Goal: Information Seeking & Learning: Learn about a topic

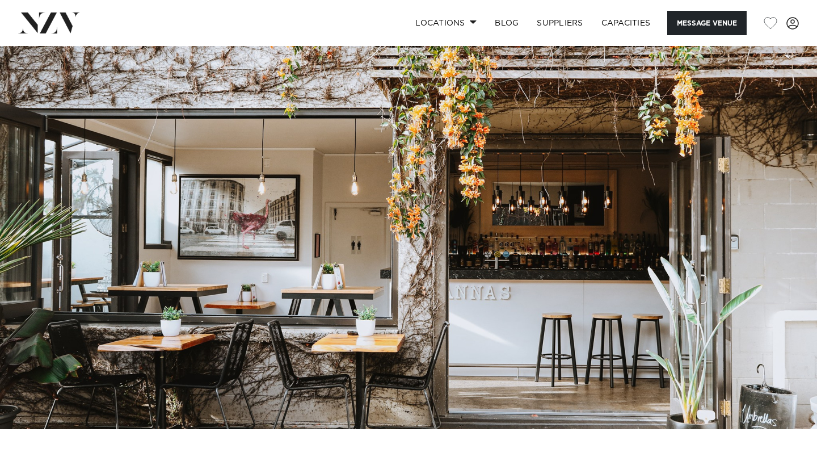
click at [334, 266] on img at bounding box center [408, 237] width 817 height 383
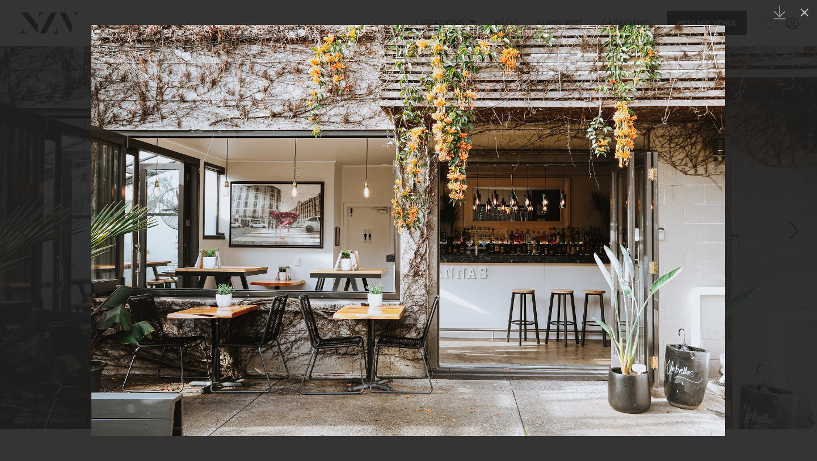
click at [794, 232] on div "Next slide" at bounding box center [794, 231] width 15 height 22
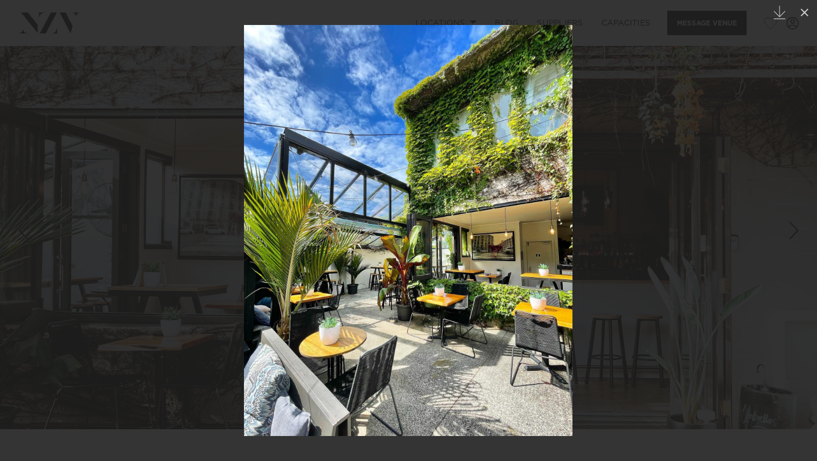
click at [794, 232] on div "Next slide" at bounding box center [794, 231] width 15 height 22
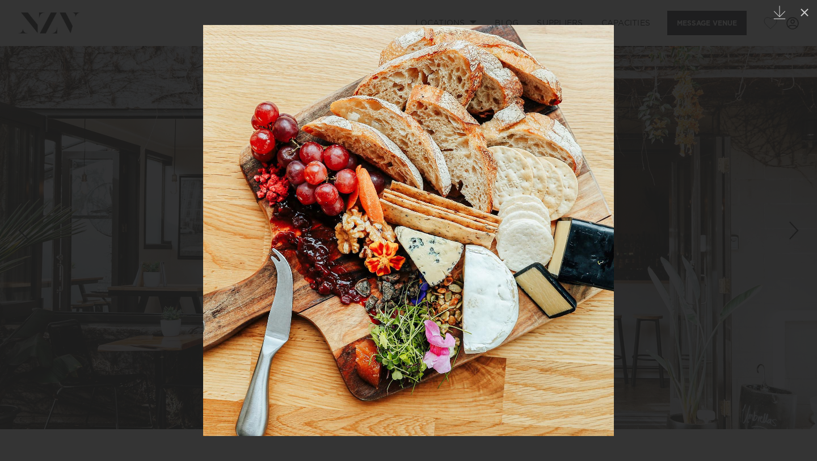
click at [794, 232] on div "Next slide" at bounding box center [794, 231] width 15 height 22
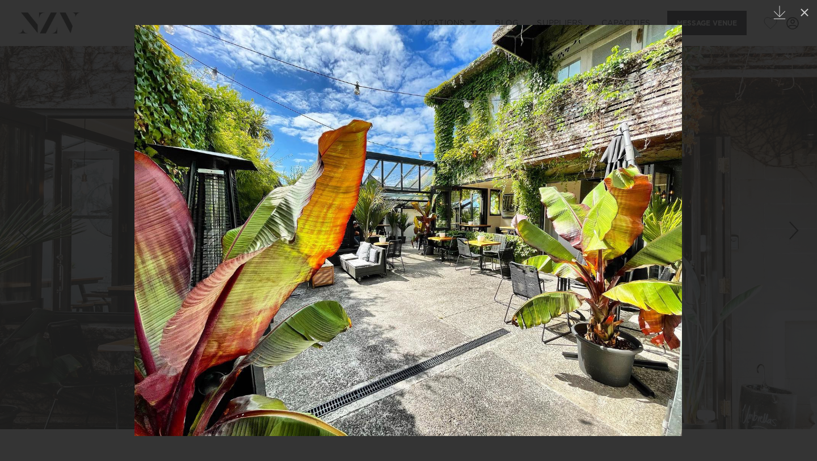
click at [794, 232] on div "Next slide" at bounding box center [794, 231] width 15 height 22
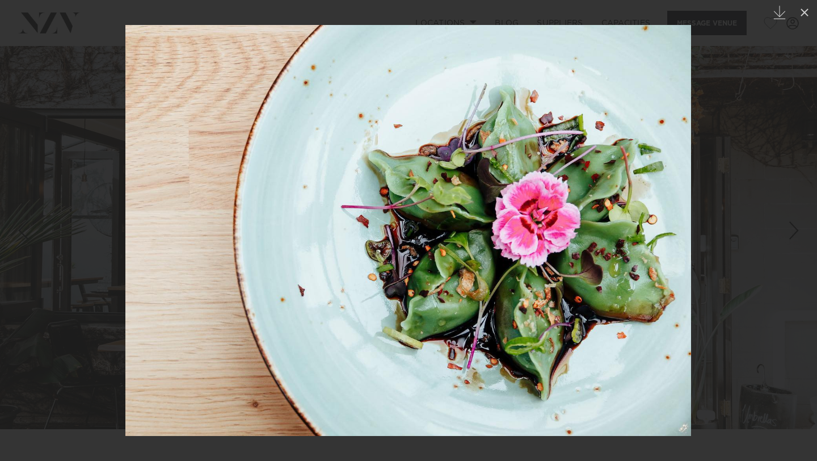
click at [794, 232] on div "Next slide" at bounding box center [794, 231] width 15 height 22
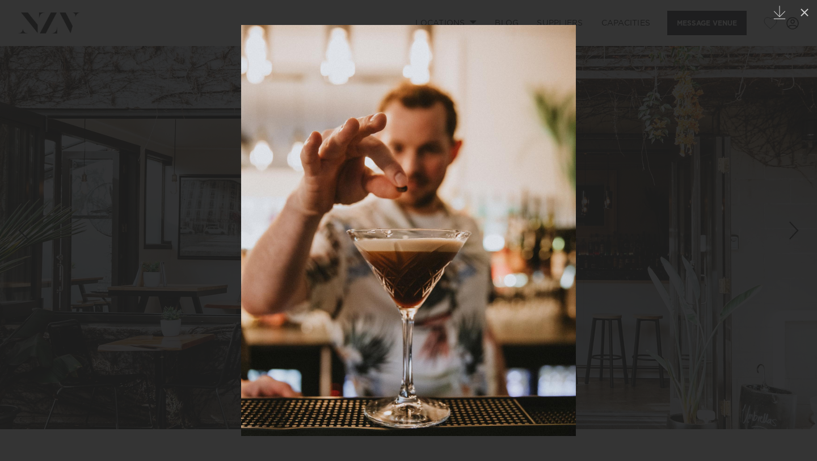
click at [794, 232] on div "Next slide" at bounding box center [794, 231] width 15 height 22
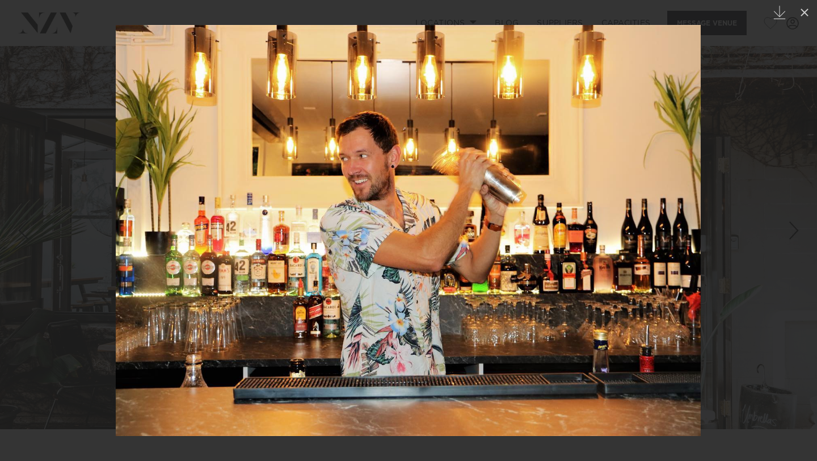
click at [794, 232] on div "Next slide" at bounding box center [794, 231] width 15 height 22
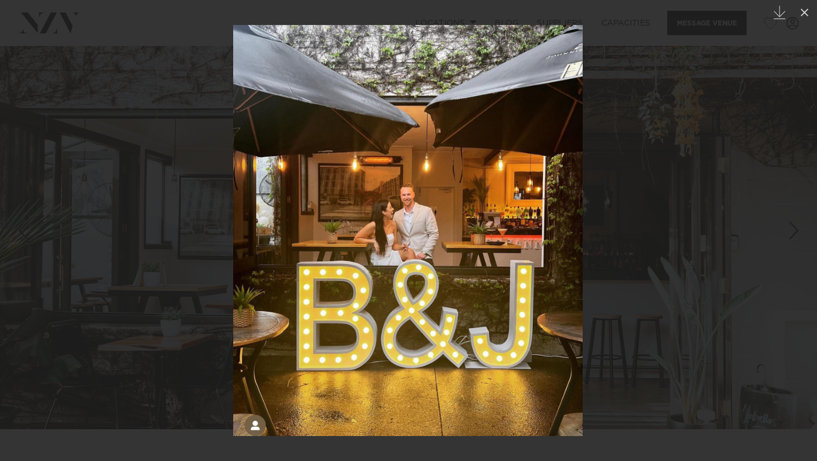
click at [794, 232] on div "Next slide" at bounding box center [794, 231] width 15 height 22
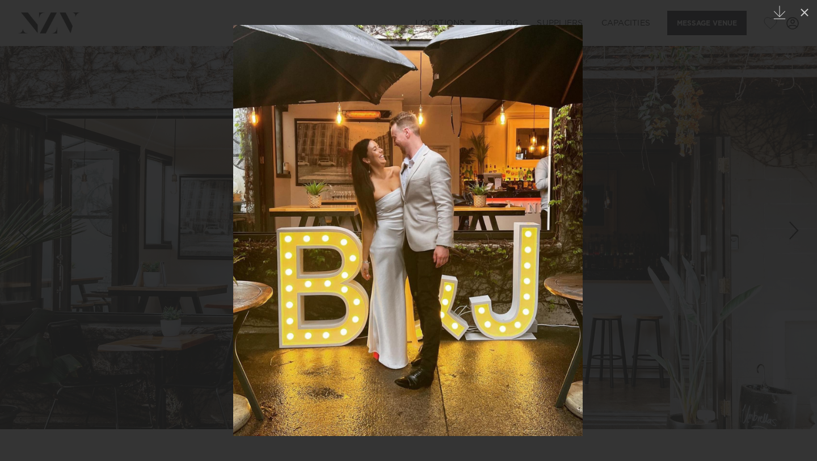
click at [794, 232] on div "Next slide" at bounding box center [794, 231] width 15 height 22
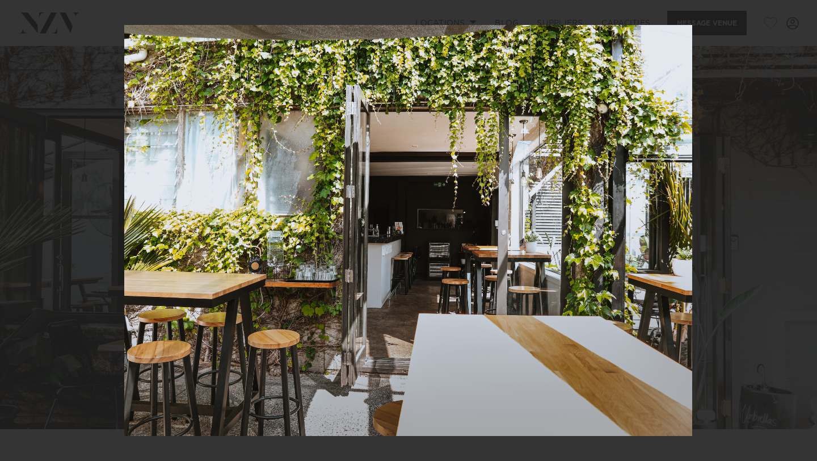
click at [794, 232] on div "10 / 25 Created with Sketch." at bounding box center [408, 230] width 817 height 461
click at [794, 232] on div "Next slide" at bounding box center [794, 231] width 15 height 22
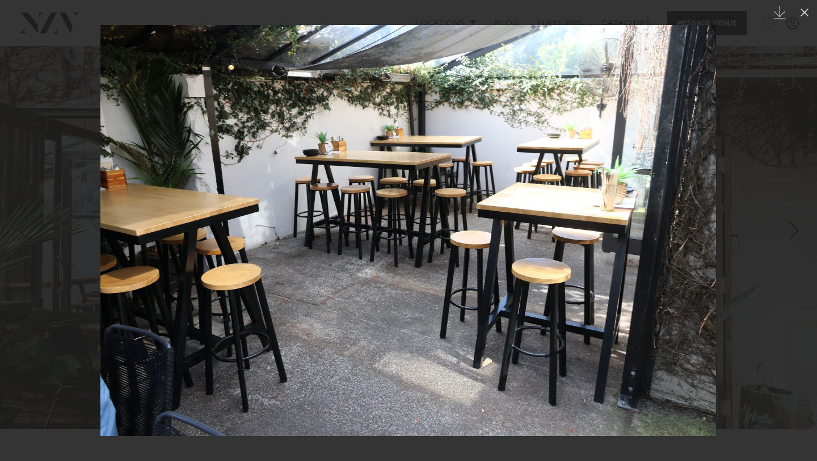
click at [794, 232] on div "Next slide" at bounding box center [794, 231] width 15 height 22
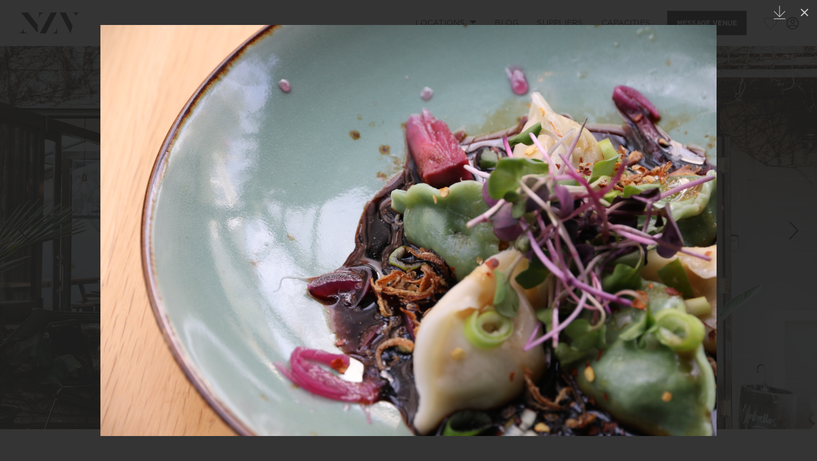
click at [758, 166] on div at bounding box center [408, 230] width 817 height 461
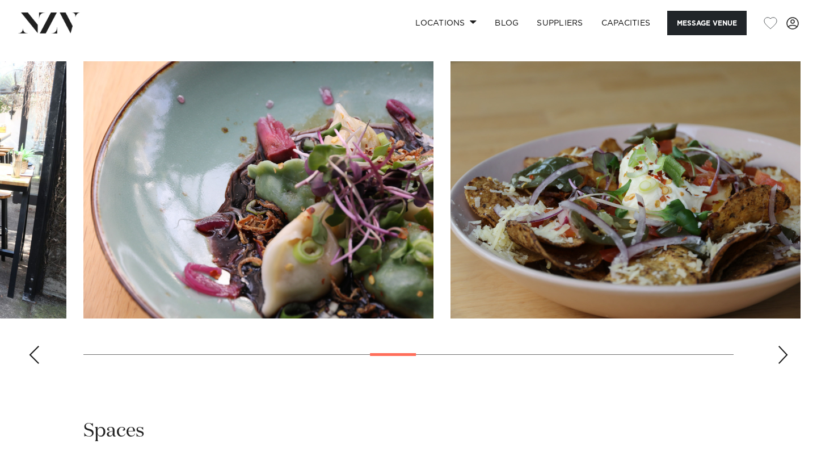
scroll to position [1248, 0]
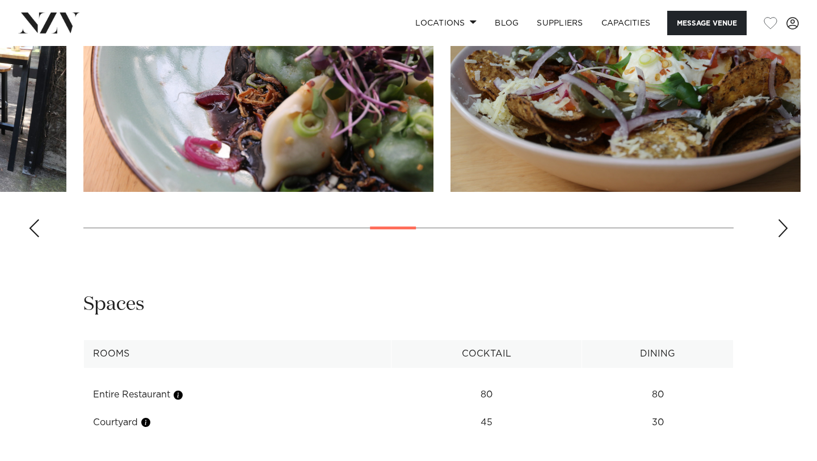
click at [784, 235] on div "Next slide" at bounding box center [783, 228] width 11 height 18
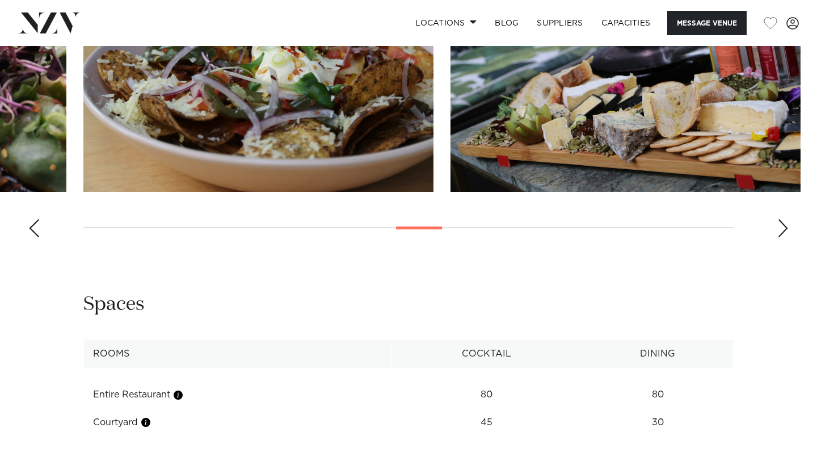
click at [784, 235] on div "Next slide" at bounding box center [783, 228] width 11 height 18
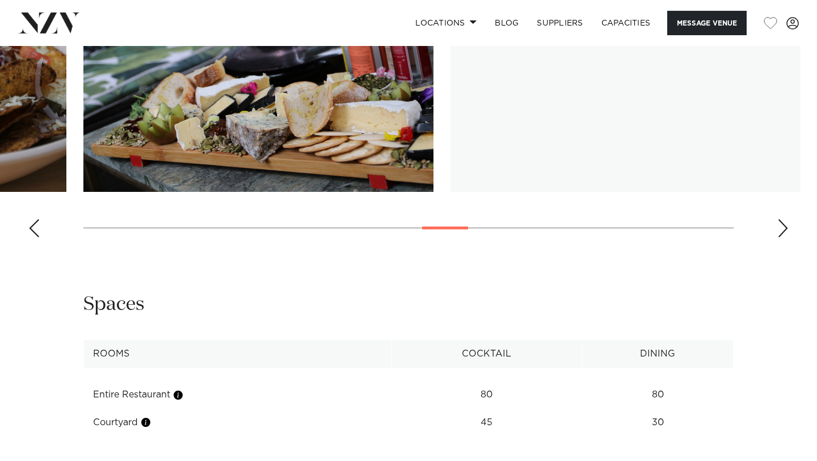
click at [784, 235] on div "Next slide" at bounding box center [783, 228] width 11 height 18
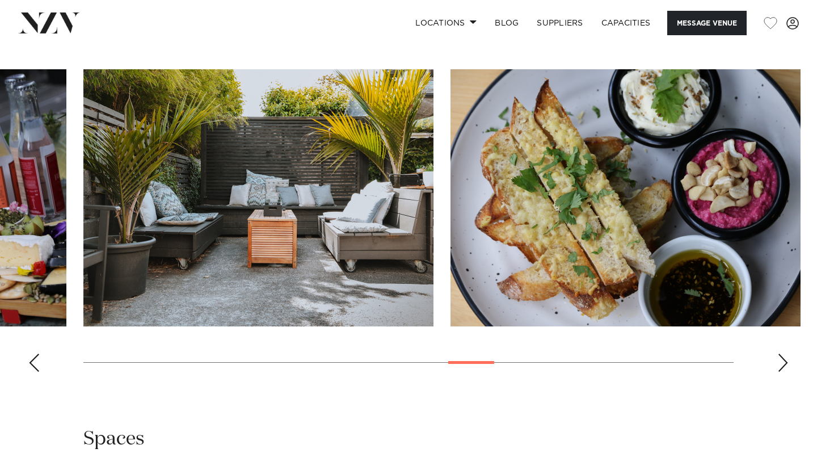
scroll to position [1112, 0]
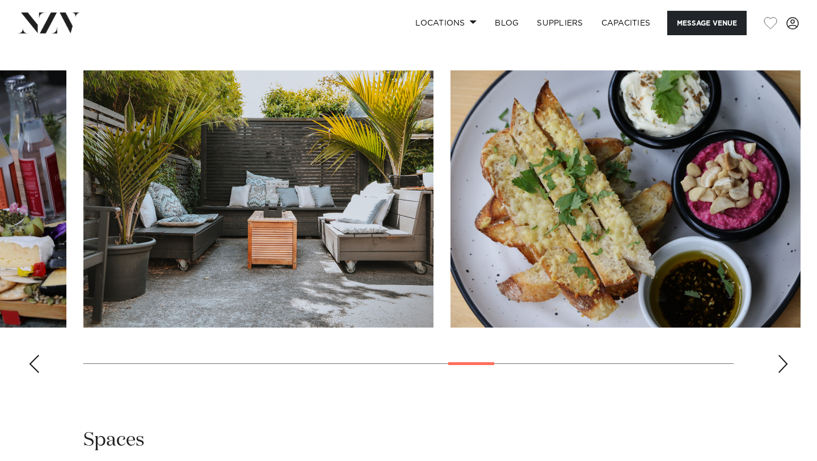
click at [785, 370] on div "Next slide" at bounding box center [783, 364] width 11 height 18
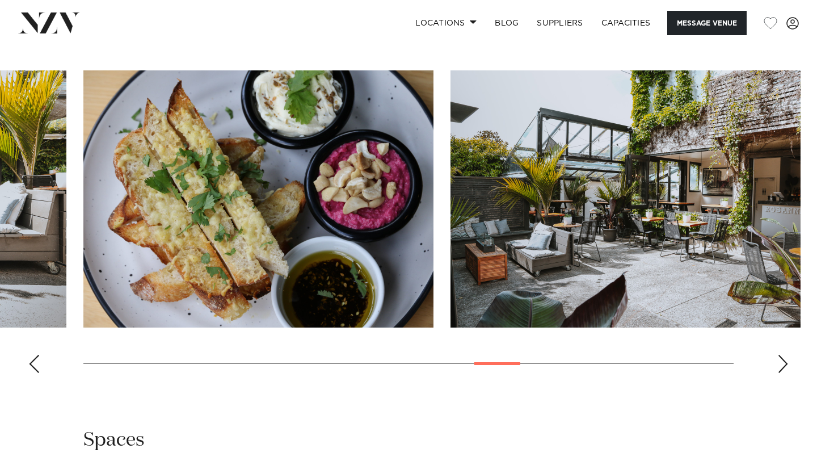
click at [784, 365] on div "Next slide" at bounding box center [783, 364] width 11 height 18
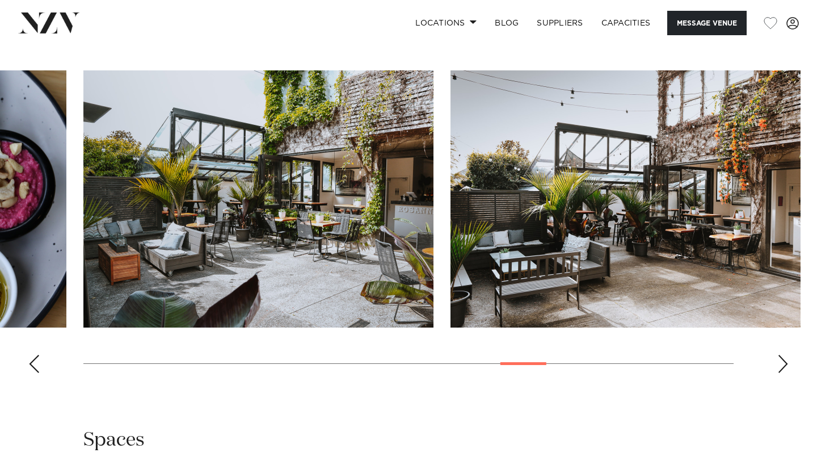
click at [784, 365] on div "Next slide" at bounding box center [783, 364] width 11 height 18
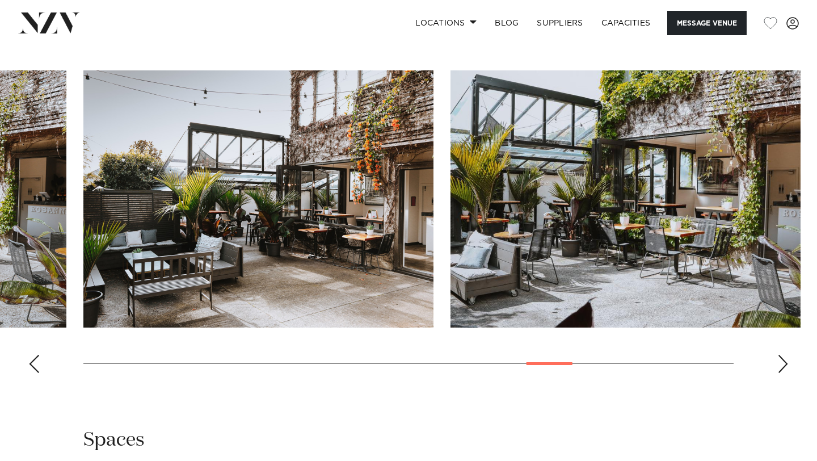
click at [784, 365] on div "Next slide" at bounding box center [783, 364] width 11 height 18
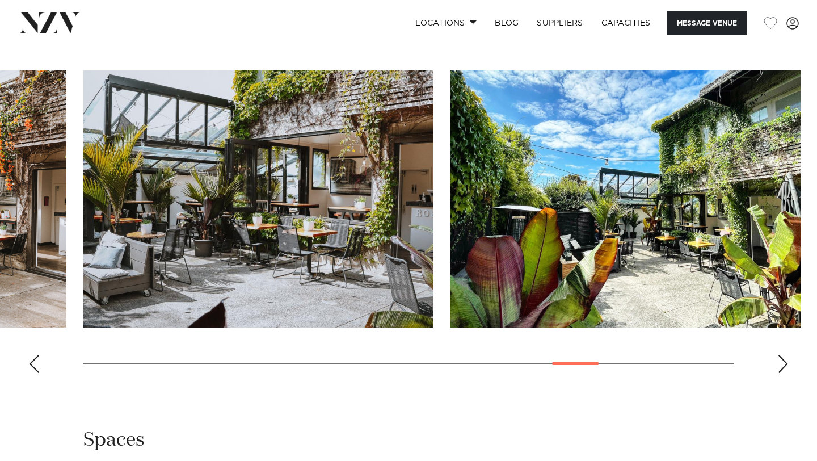
click at [784, 365] on div "Next slide" at bounding box center [783, 364] width 11 height 18
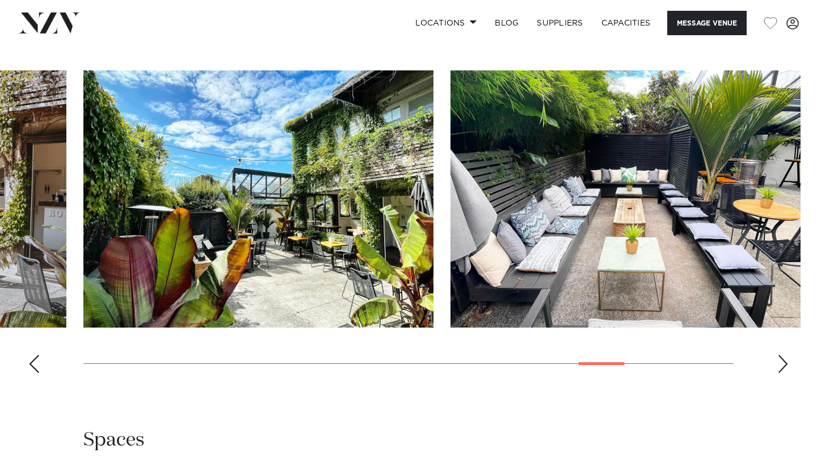
click at [784, 365] on div "Next slide" at bounding box center [783, 364] width 11 height 18
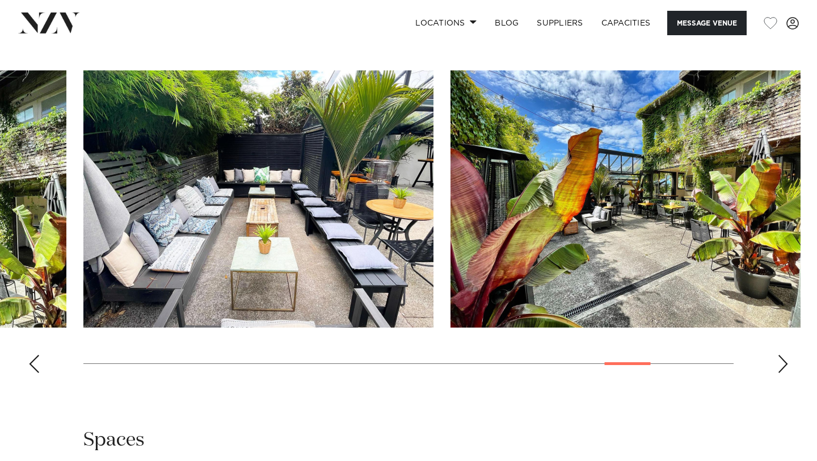
click at [784, 365] on div "Next slide" at bounding box center [783, 364] width 11 height 18
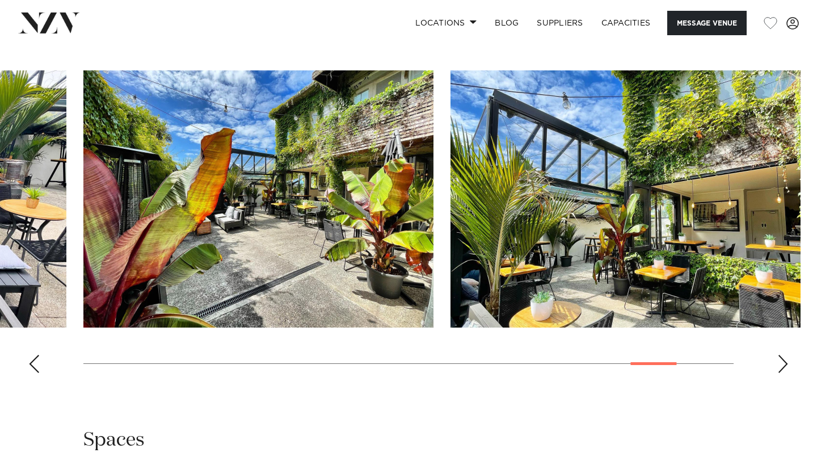
click at [784, 365] on div "Next slide" at bounding box center [783, 364] width 11 height 18
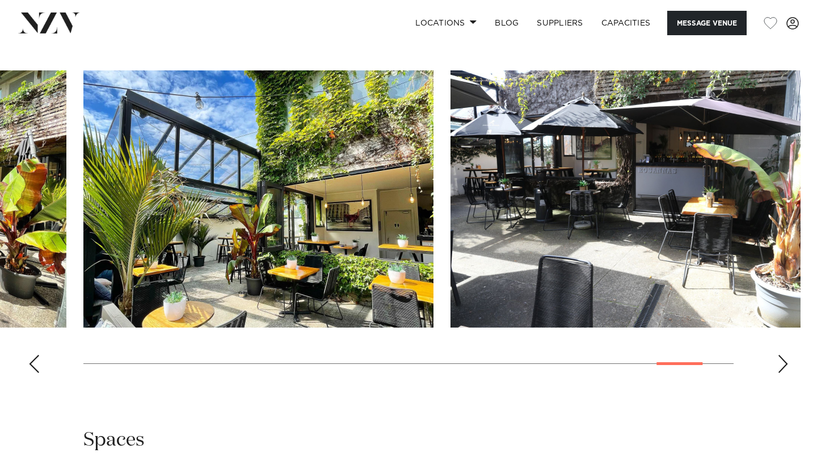
click at [784, 365] on div "Next slide" at bounding box center [783, 364] width 11 height 18
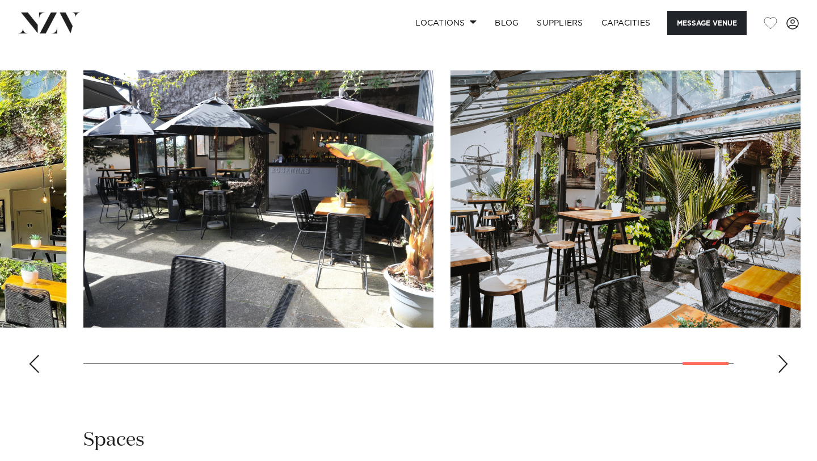
click at [784, 365] on div "Next slide" at bounding box center [783, 364] width 11 height 18
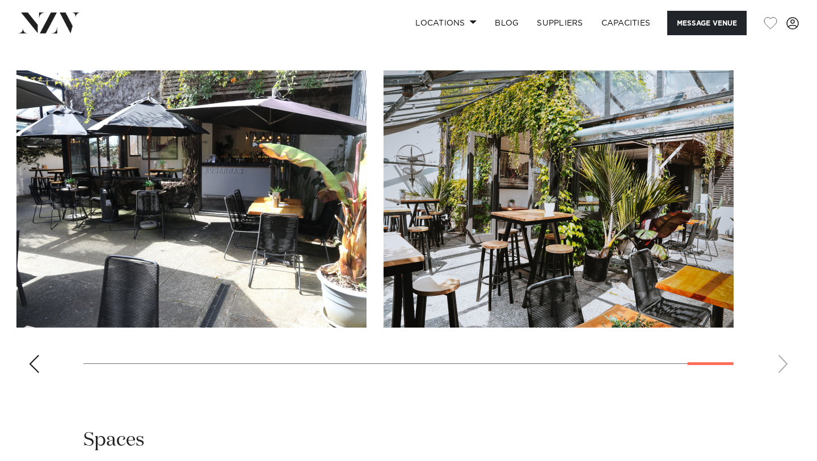
click at [33, 373] on div "Previous slide" at bounding box center [33, 364] width 11 height 18
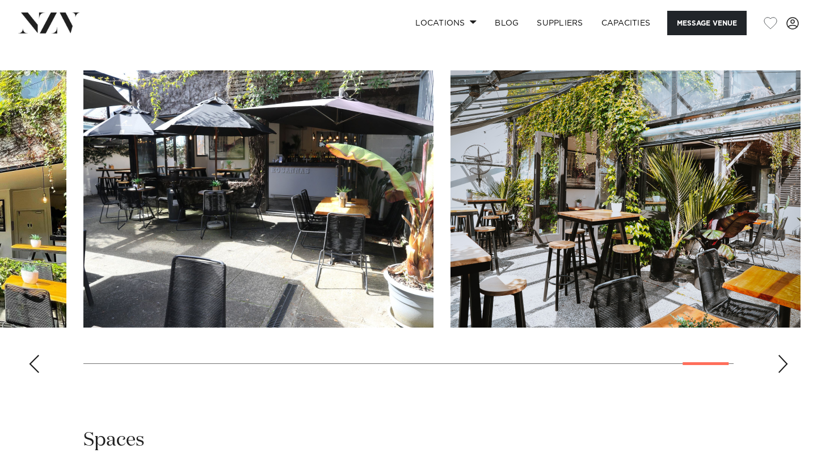
click at [33, 373] on div "Previous slide" at bounding box center [33, 364] width 11 height 18
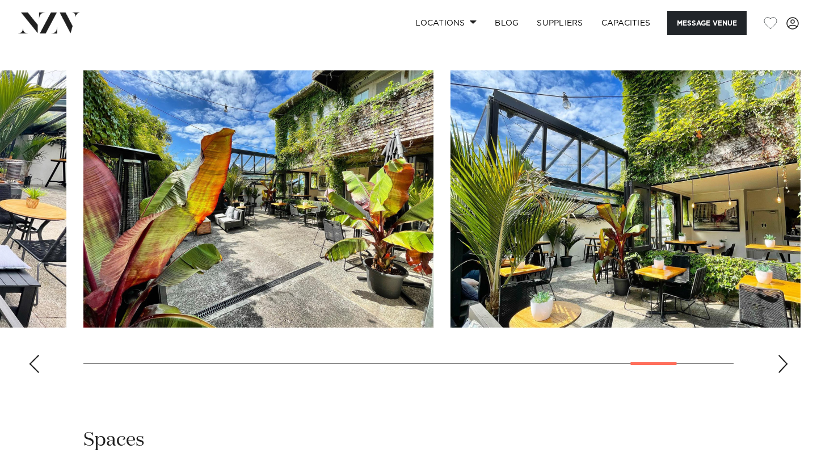
click at [33, 373] on div "Previous slide" at bounding box center [33, 364] width 11 height 18
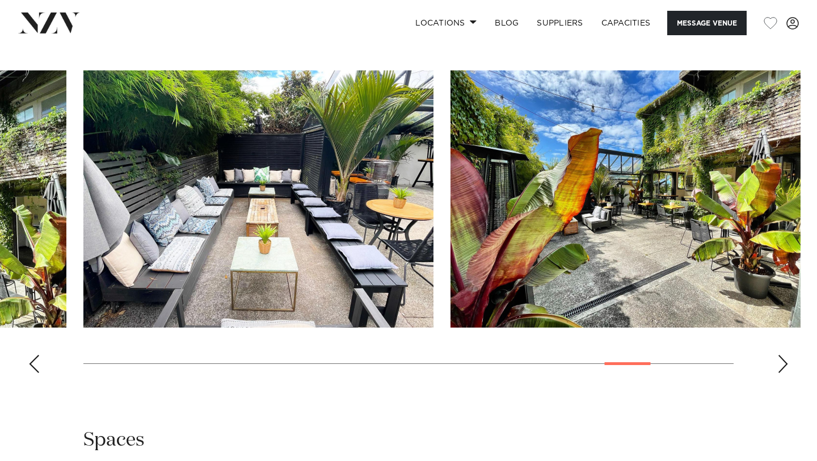
click at [33, 373] on div "Previous slide" at bounding box center [33, 364] width 11 height 18
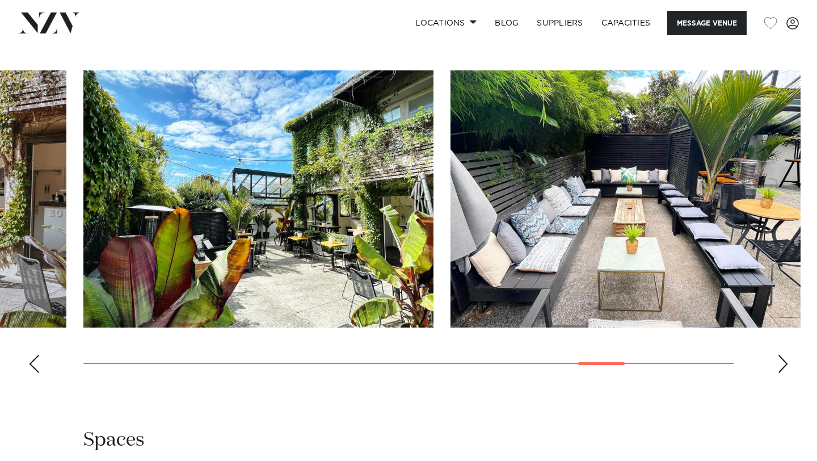
click at [33, 373] on div "Previous slide" at bounding box center [33, 364] width 11 height 18
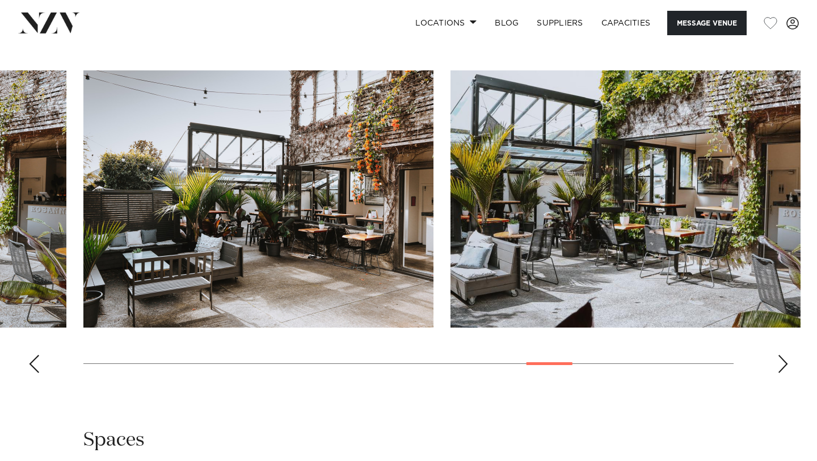
click at [33, 373] on div "Previous slide" at bounding box center [33, 364] width 11 height 18
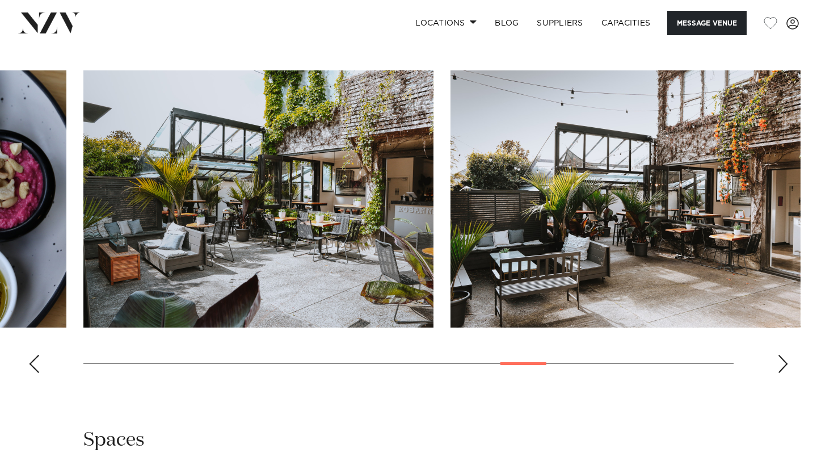
click at [33, 373] on div "Previous slide" at bounding box center [33, 364] width 11 height 18
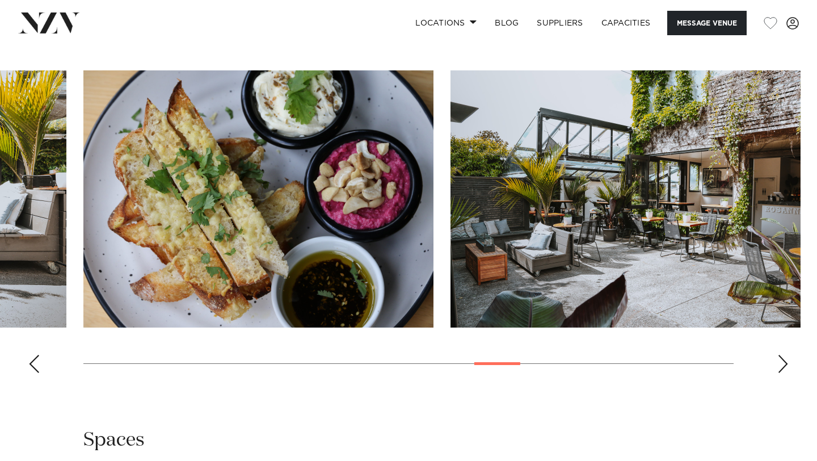
click at [33, 373] on div "Previous slide" at bounding box center [33, 364] width 11 height 18
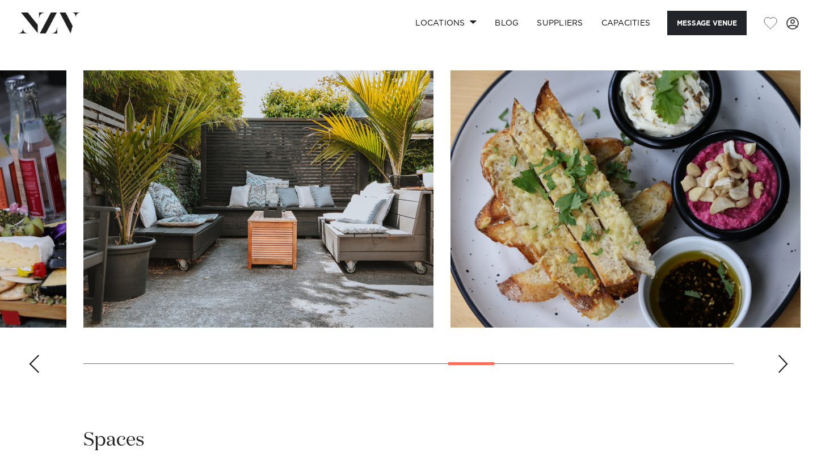
click at [33, 373] on div "Previous slide" at bounding box center [33, 364] width 11 height 18
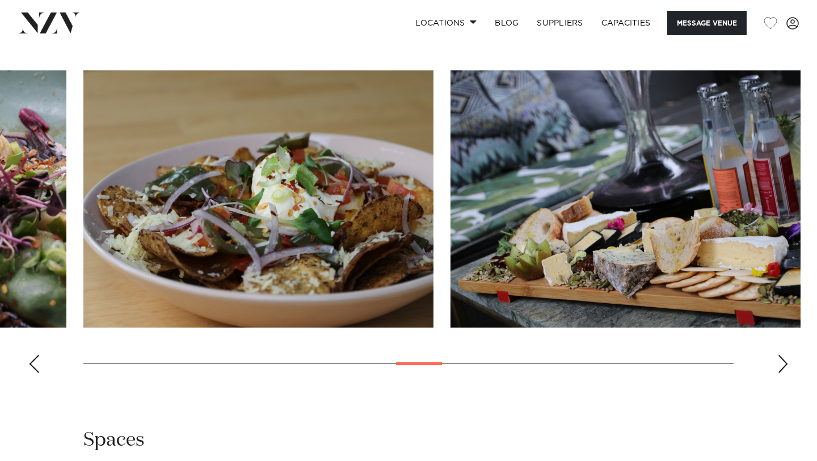
click at [33, 373] on div "Previous slide" at bounding box center [33, 364] width 11 height 18
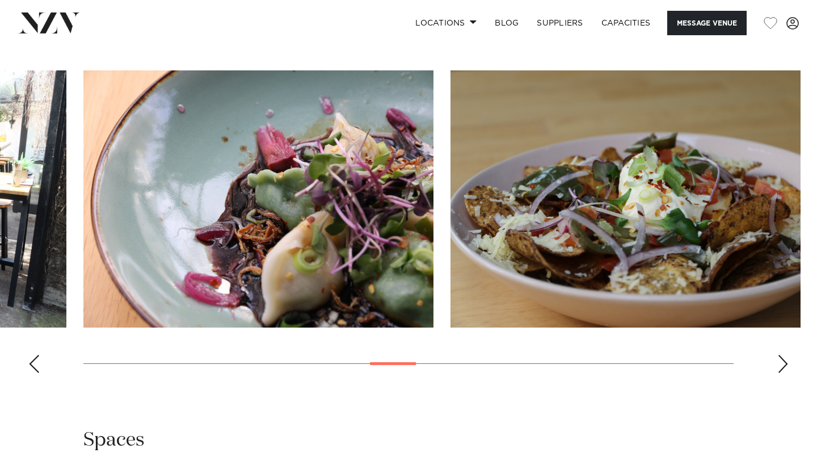
click at [33, 373] on div "Previous slide" at bounding box center [33, 364] width 11 height 18
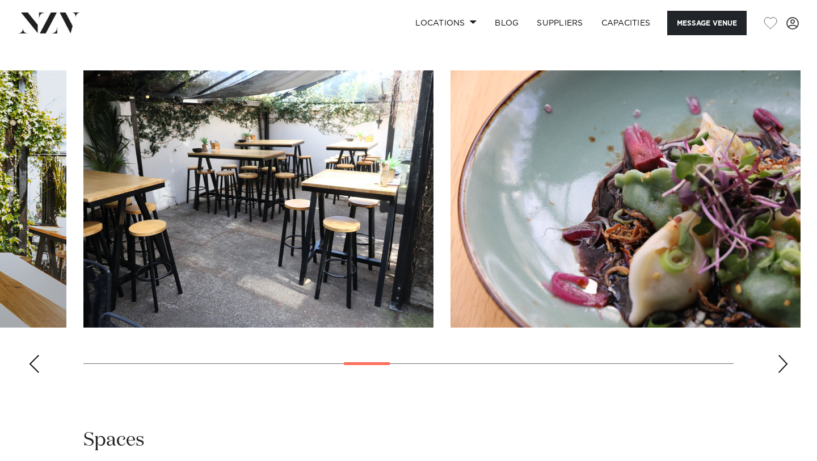
click at [33, 373] on div "Previous slide" at bounding box center [33, 364] width 11 height 18
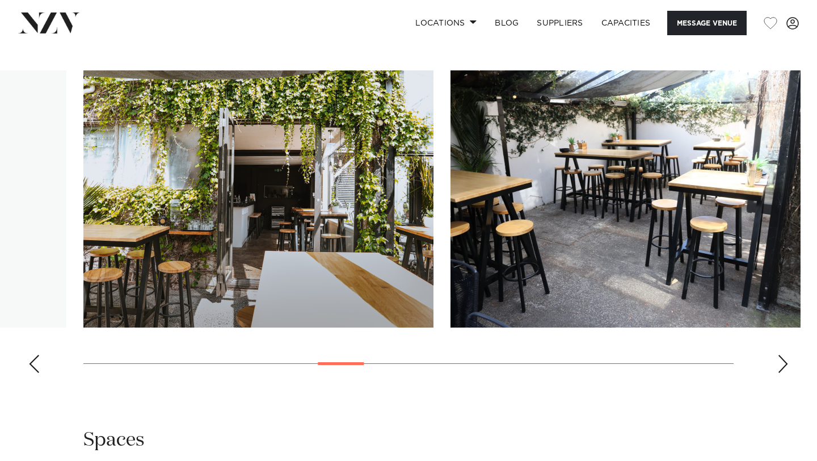
click at [33, 373] on div "Previous slide" at bounding box center [33, 364] width 11 height 18
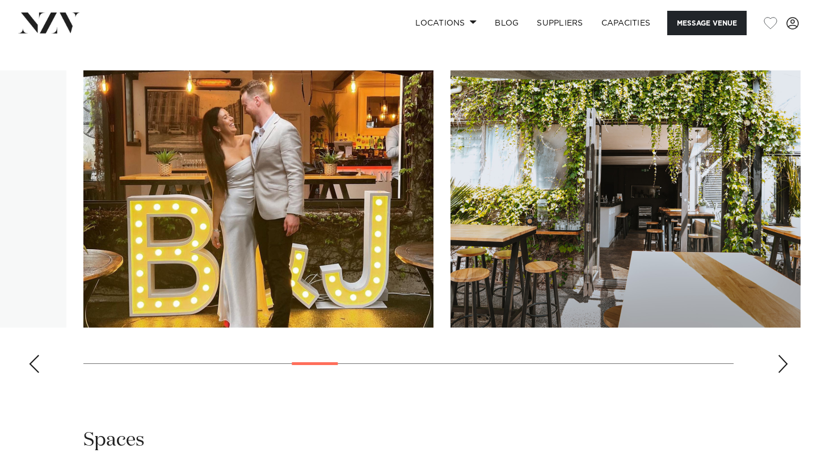
click at [33, 373] on div "Previous slide" at bounding box center [33, 364] width 11 height 18
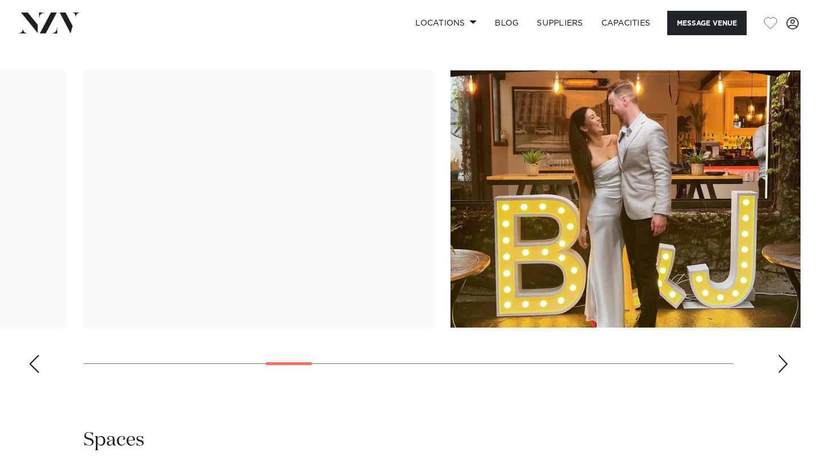
click at [33, 373] on div "Previous slide" at bounding box center [33, 364] width 11 height 18
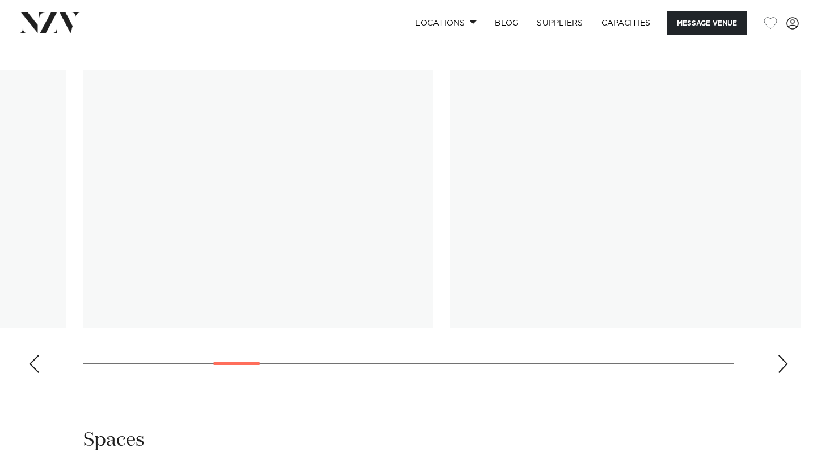
click at [33, 373] on div "Previous slide" at bounding box center [33, 364] width 11 height 18
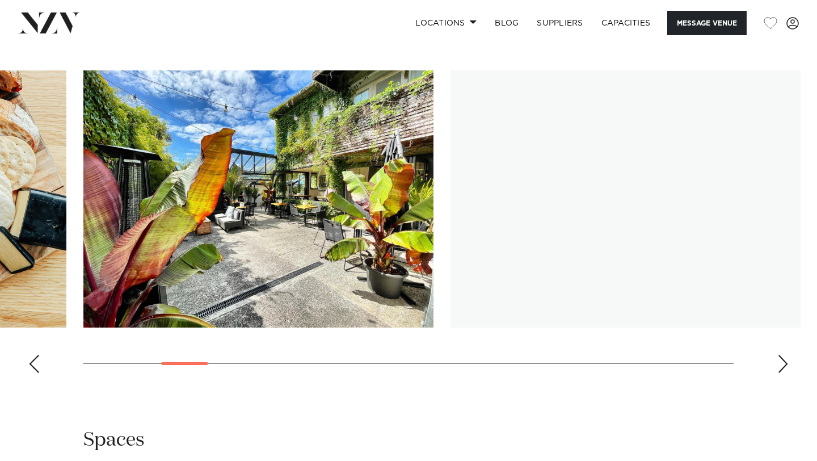
click at [33, 373] on div "Previous slide" at bounding box center [33, 364] width 11 height 18
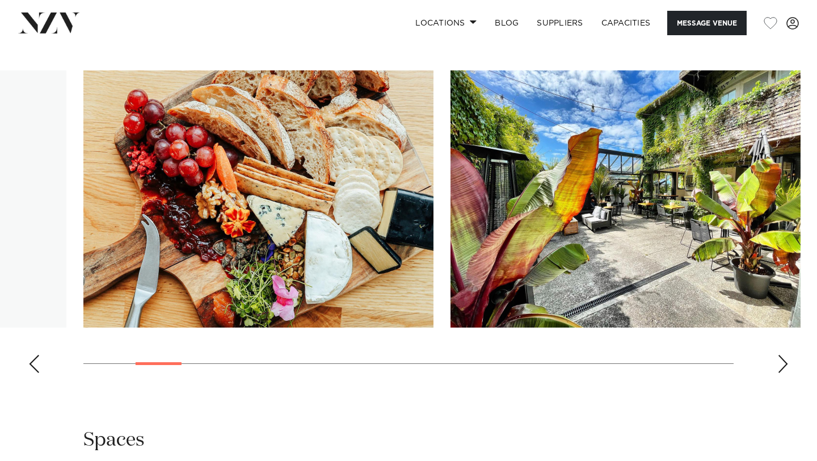
click at [33, 373] on div "Previous slide" at bounding box center [33, 364] width 11 height 18
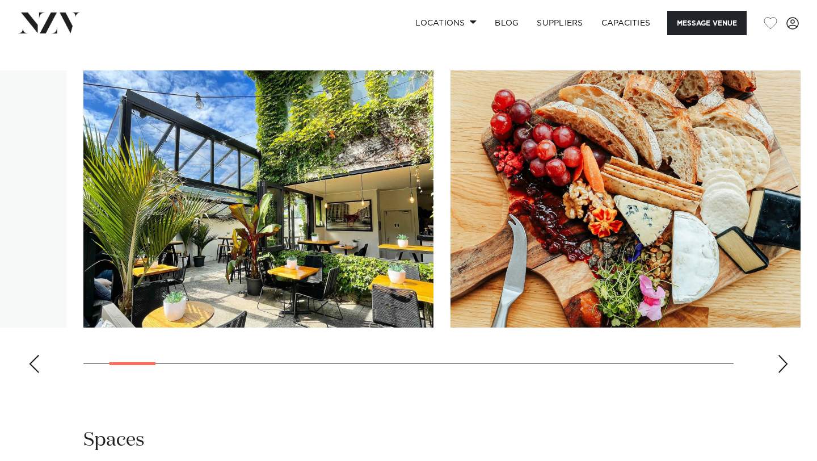
click at [33, 373] on div "Previous slide" at bounding box center [33, 364] width 11 height 18
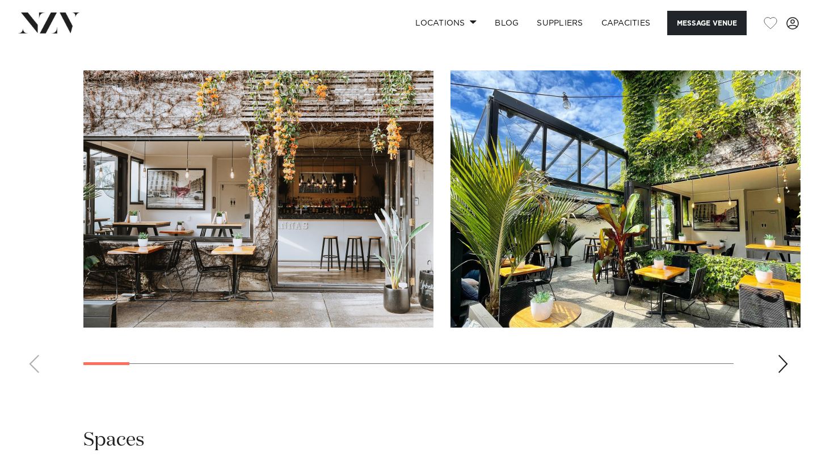
click at [783, 371] on div "Next slide" at bounding box center [783, 364] width 11 height 18
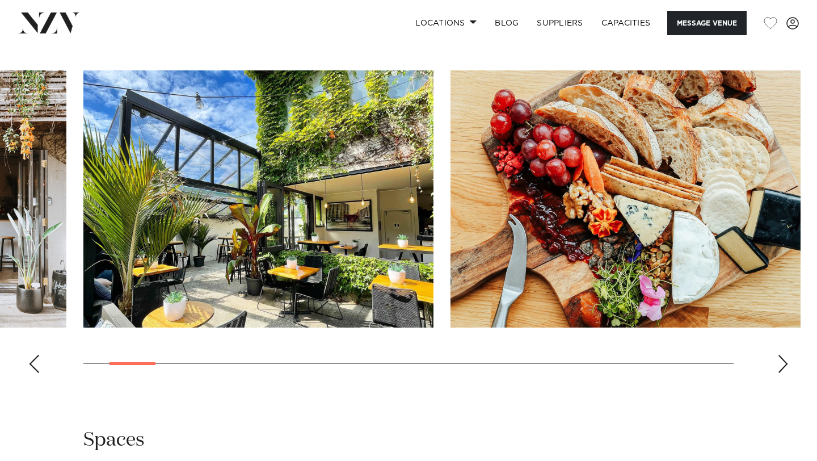
click at [783, 371] on div "Next slide" at bounding box center [783, 364] width 11 height 18
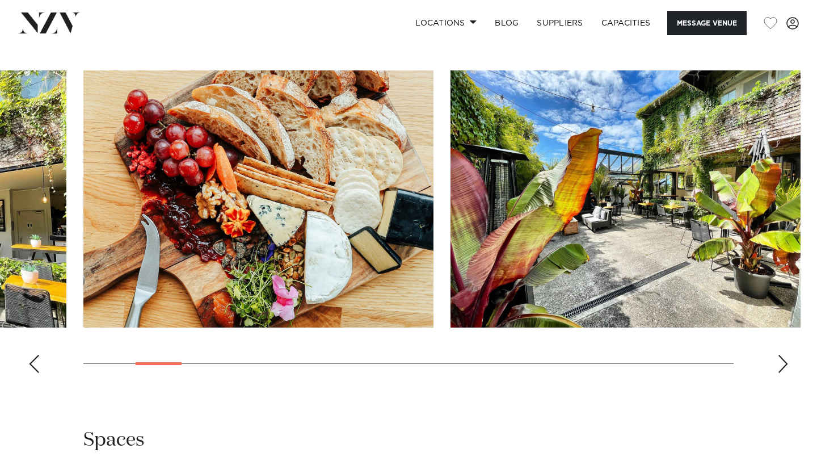
click at [783, 371] on div "Next slide" at bounding box center [783, 364] width 11 height 18
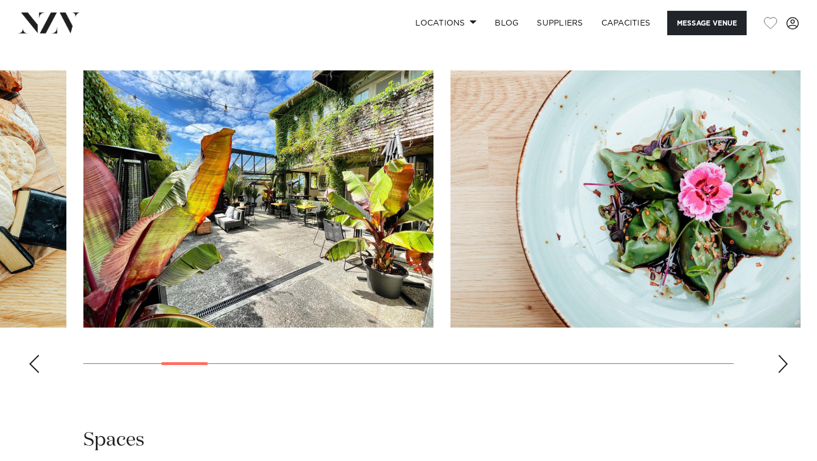
click at [783, 371] on div "Next slide" at bounding box center [783, 364] width 11 height 18
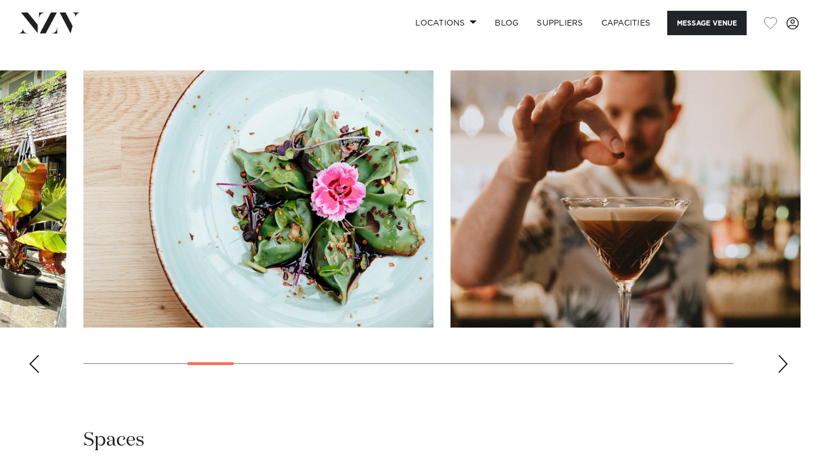
click at [783, 371] on div "Next slide" at bounding box center [783, 364] width 11 height 18
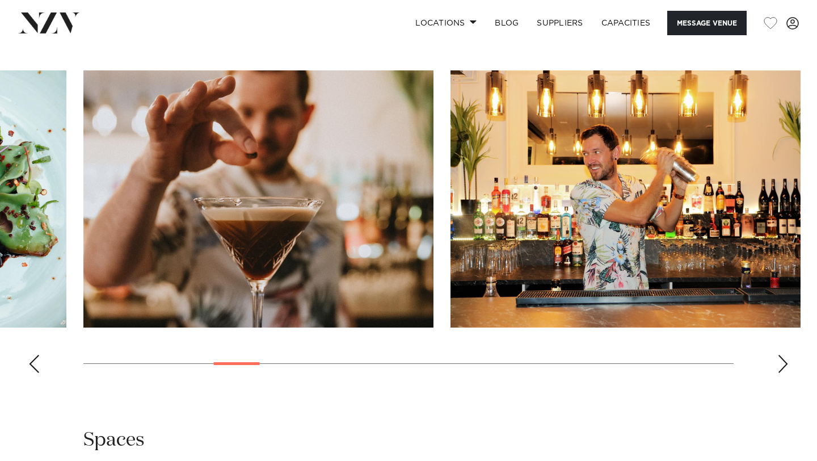
click at [783, 371] on div "Next slide" at bounding box center [783, 364] width 11 height 18
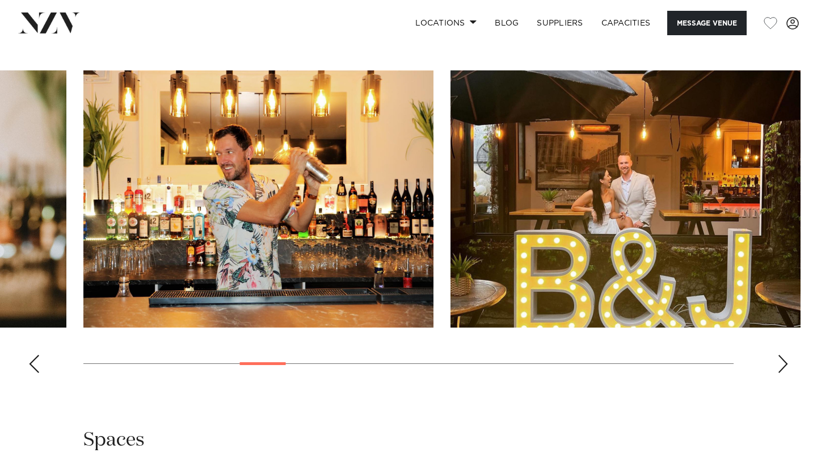
click at [783, 371] on div "Next slide" at bounding box center [783, 364] width 11 height 18
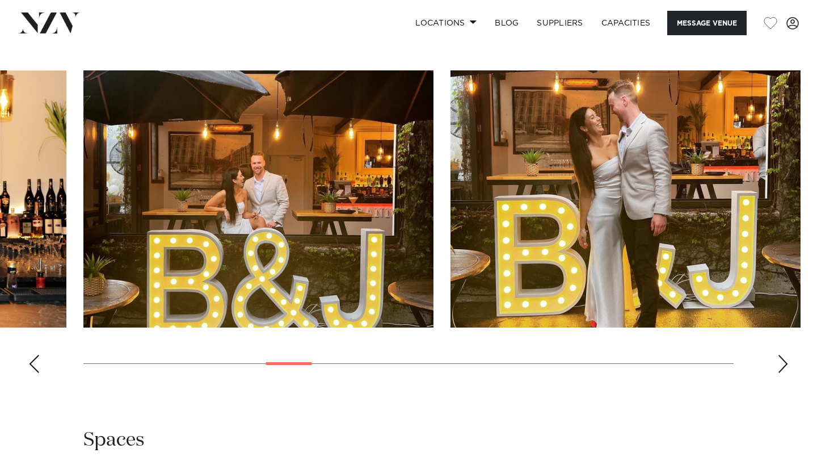
click at [783, 371] on div "Next slide" at bounding box center [783, 364] width 11 height 18
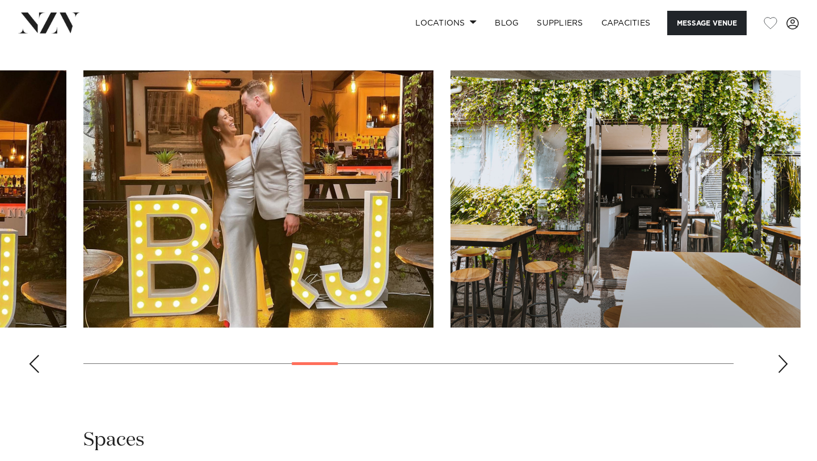
click at [783, 371] on div "Next slide" at bounding box center [783, 364] width 11 height 18
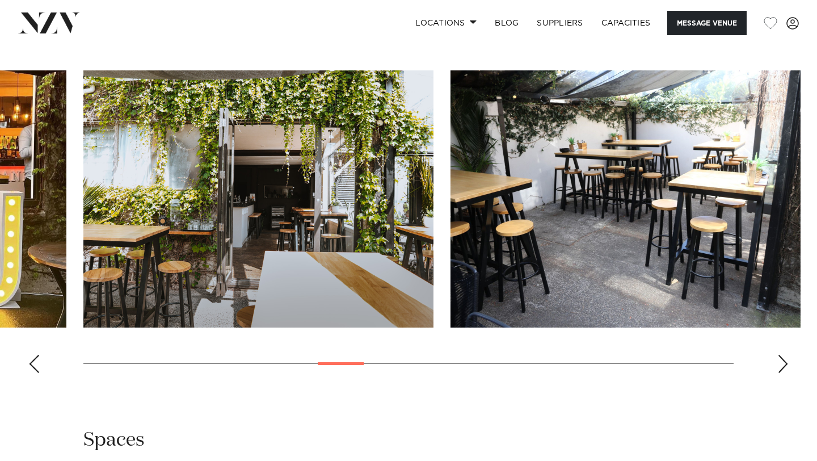
click at [783, 371] on div "Next slide" at bounding box center [783, 364] width 11 height 18
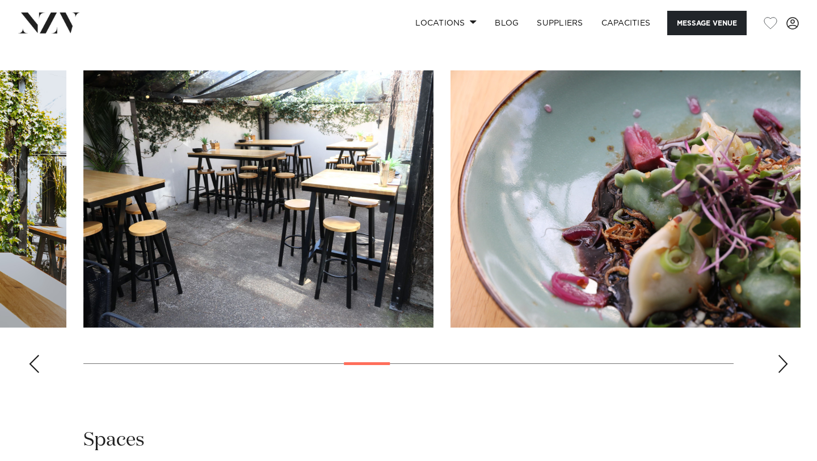
click at [783, 371] on div "Next slide" at bounding box center [783, 364] width 11 height 18
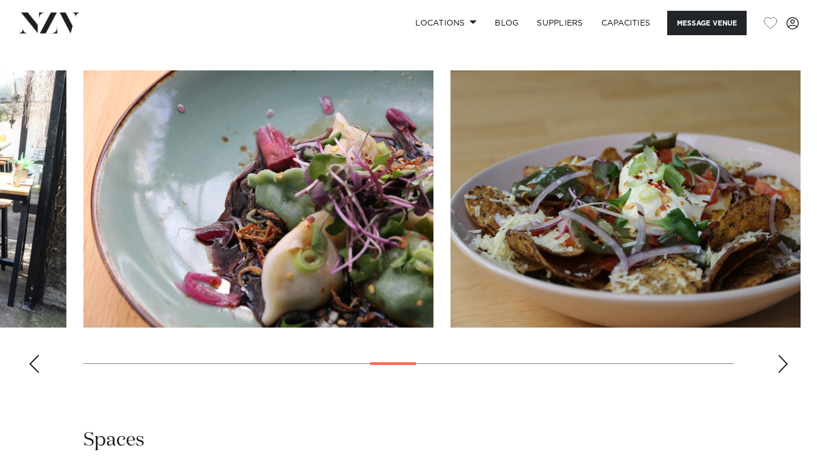
click at [783, 371] on div "Next slide" at bounding box center [783, 364] width 11 height 18
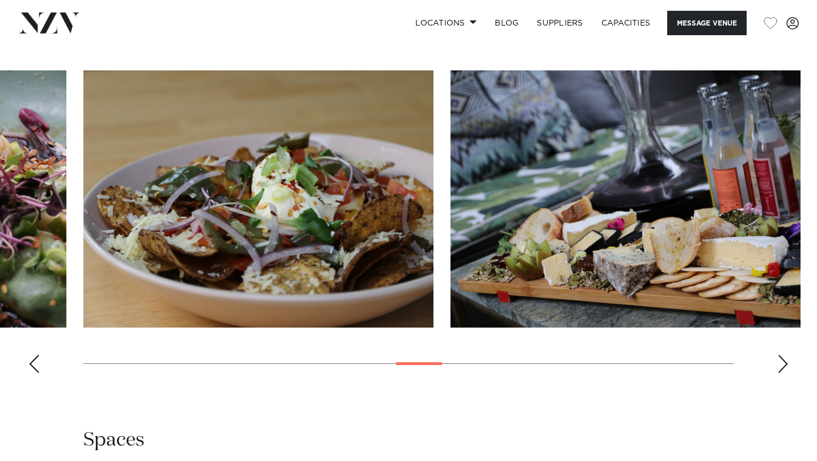
click at [783, 371] on div "Next slide" at bounding box center [783, 364] width 11 height 18
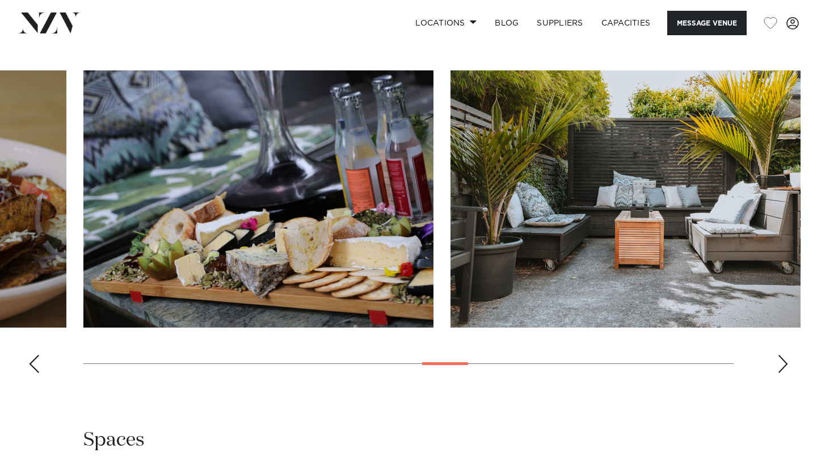
click at [783, 371] on div "Next slide" at bounding box center [783, 364] width 11 height 18
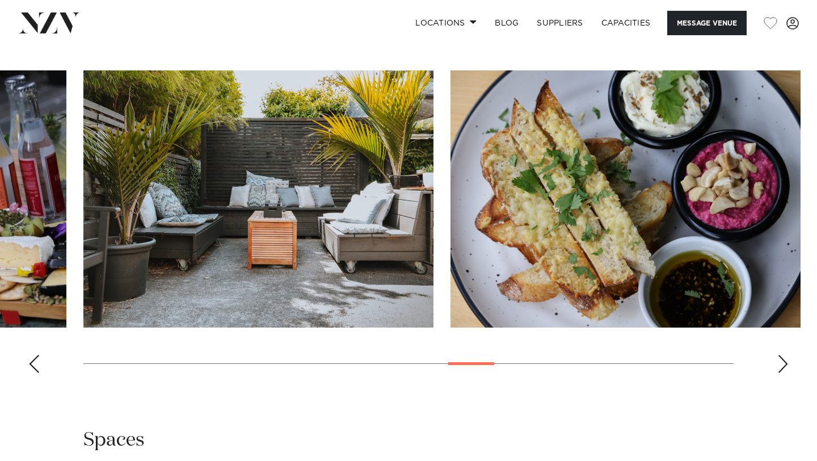
click at [783, 371] on div "Next slide" at bounding box center [783, 364] width 11 height 18
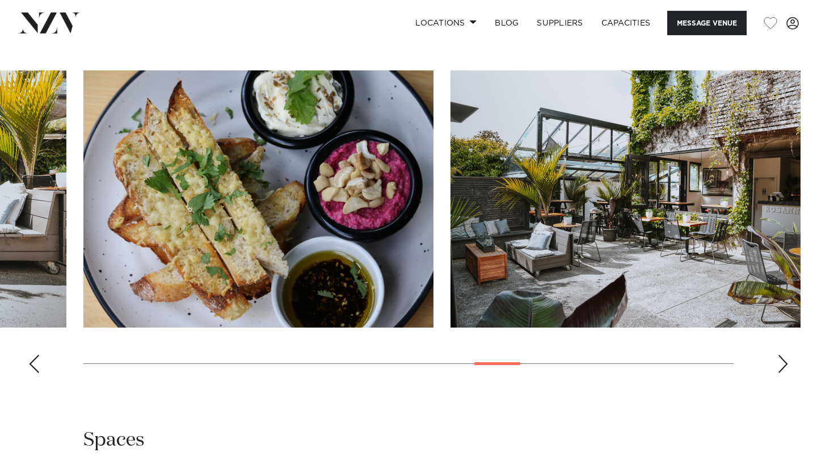
click at [783, 371] on div "Next slide" at bounding box center [783, 364] width 11 height 18
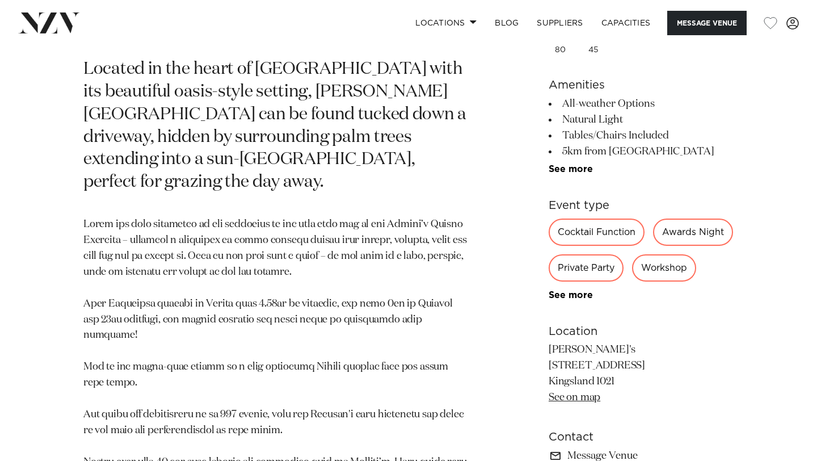
scroll to position [505, 0]
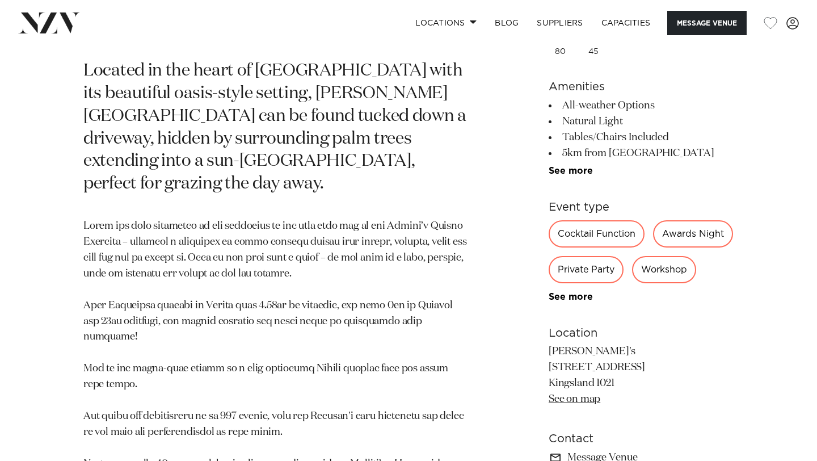
click at [624, 256] on div "Private Party" at bounding box center [586, 269] width 75 height 27
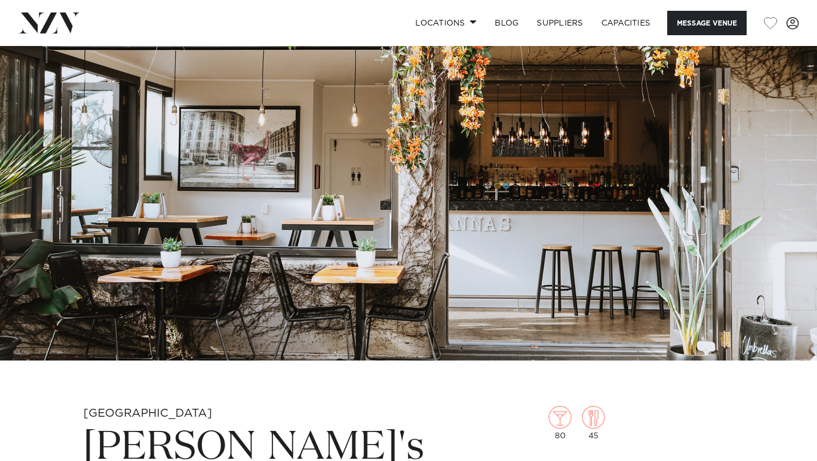
scroll to position [74, 0]
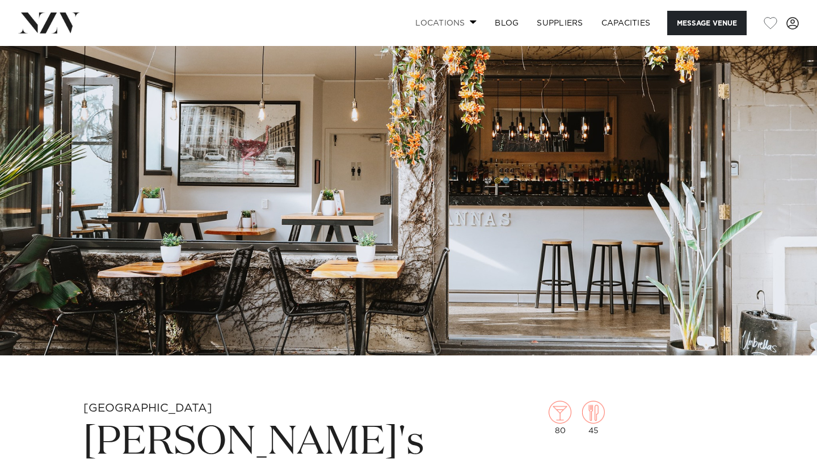
click at [458, 26] on link "Locations" at bounding box center [445, 23] width 79 height 24
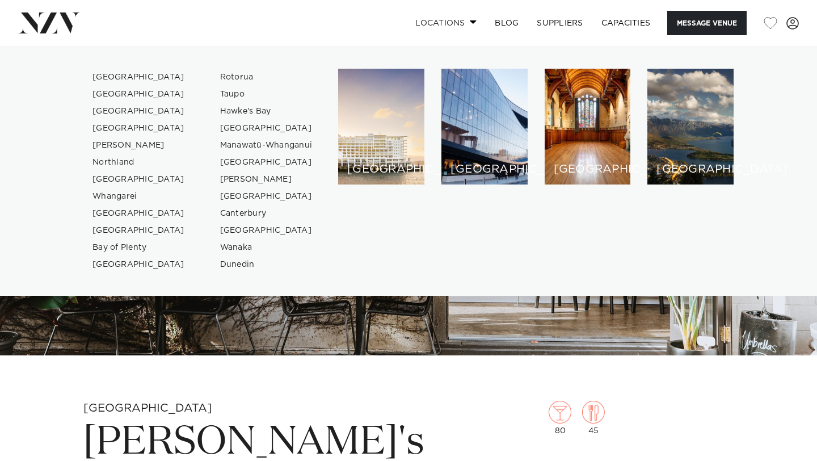
click at [458, 26] on link "Locations" at bounding box center [445, 23] width 79 height 24
